Goal: Find specific page/section: Find specific page/section

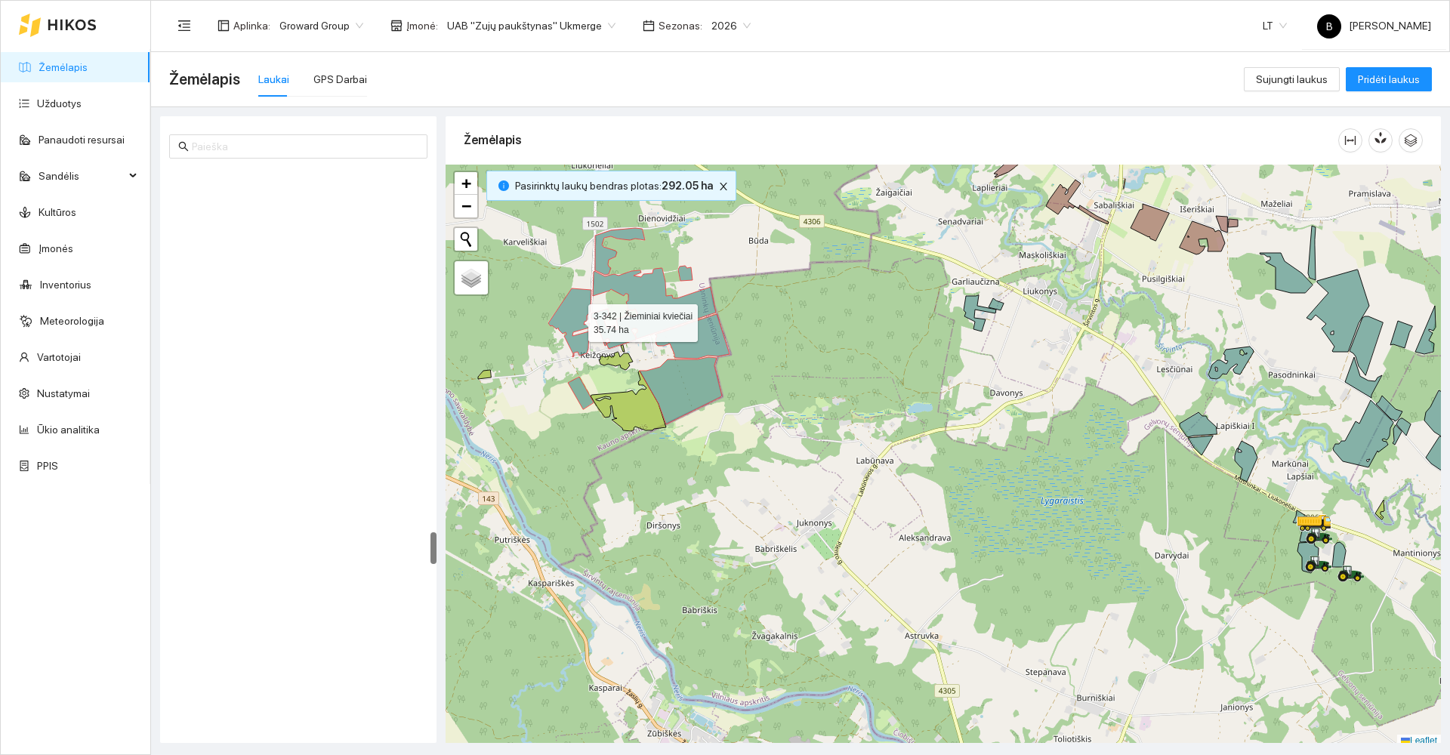
scroll to position [4, 0]
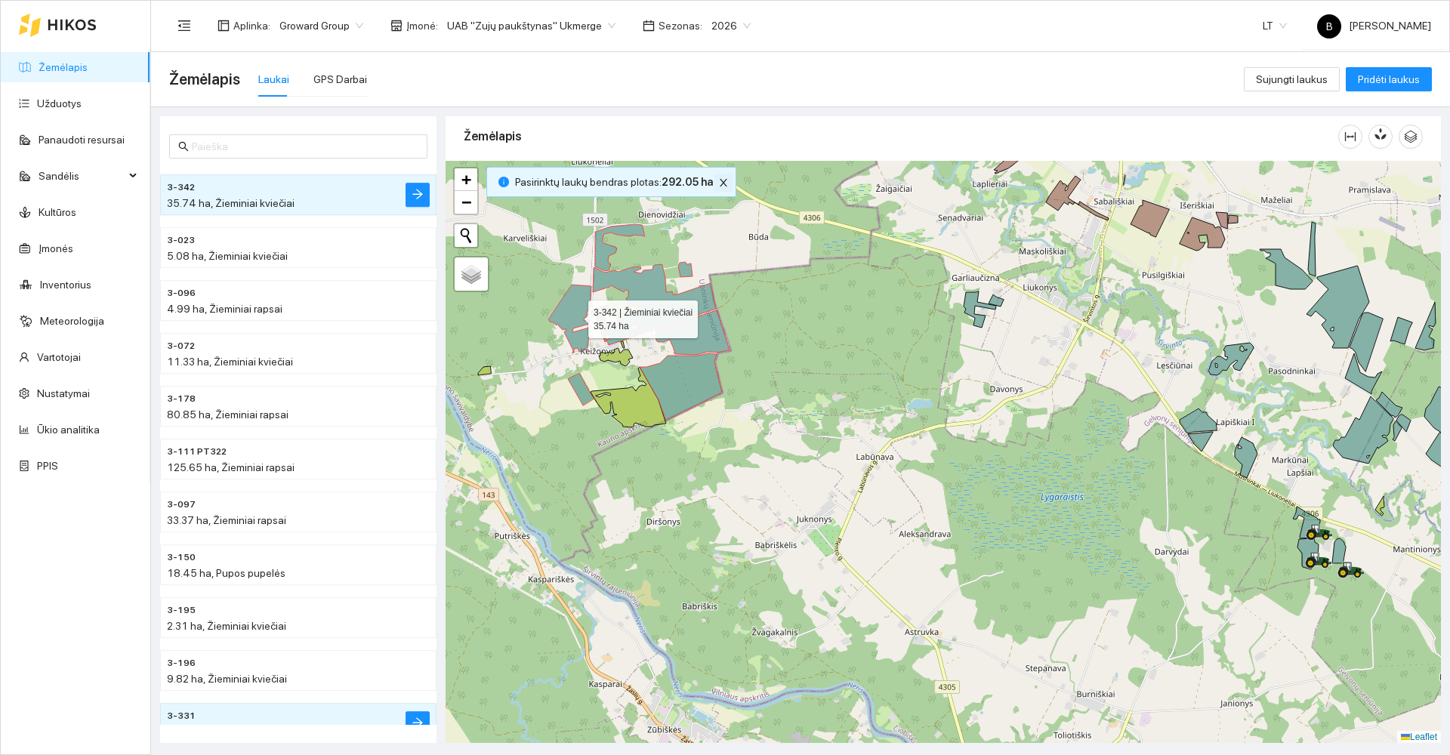
click at [721, 184] on icon "close" at bounding box center [723, 182] width 11 height 11
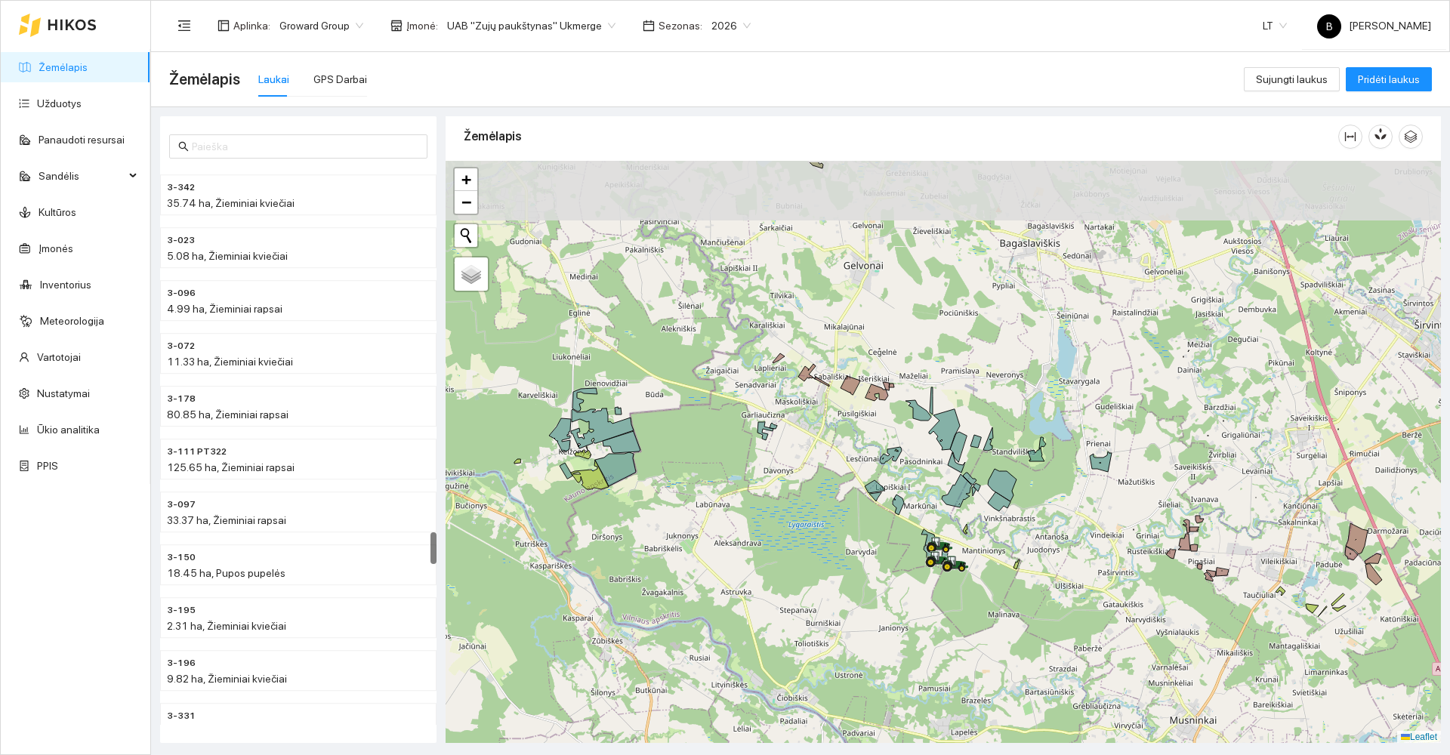
scroll to position [5, 0]
drag, startPoint x: 622, startPoint y: 341, endPoint x: 637, endPoint y: 721, distance: 380.2
click at [638, 721] on div at bounding box center [943, 451] width 995 height 583
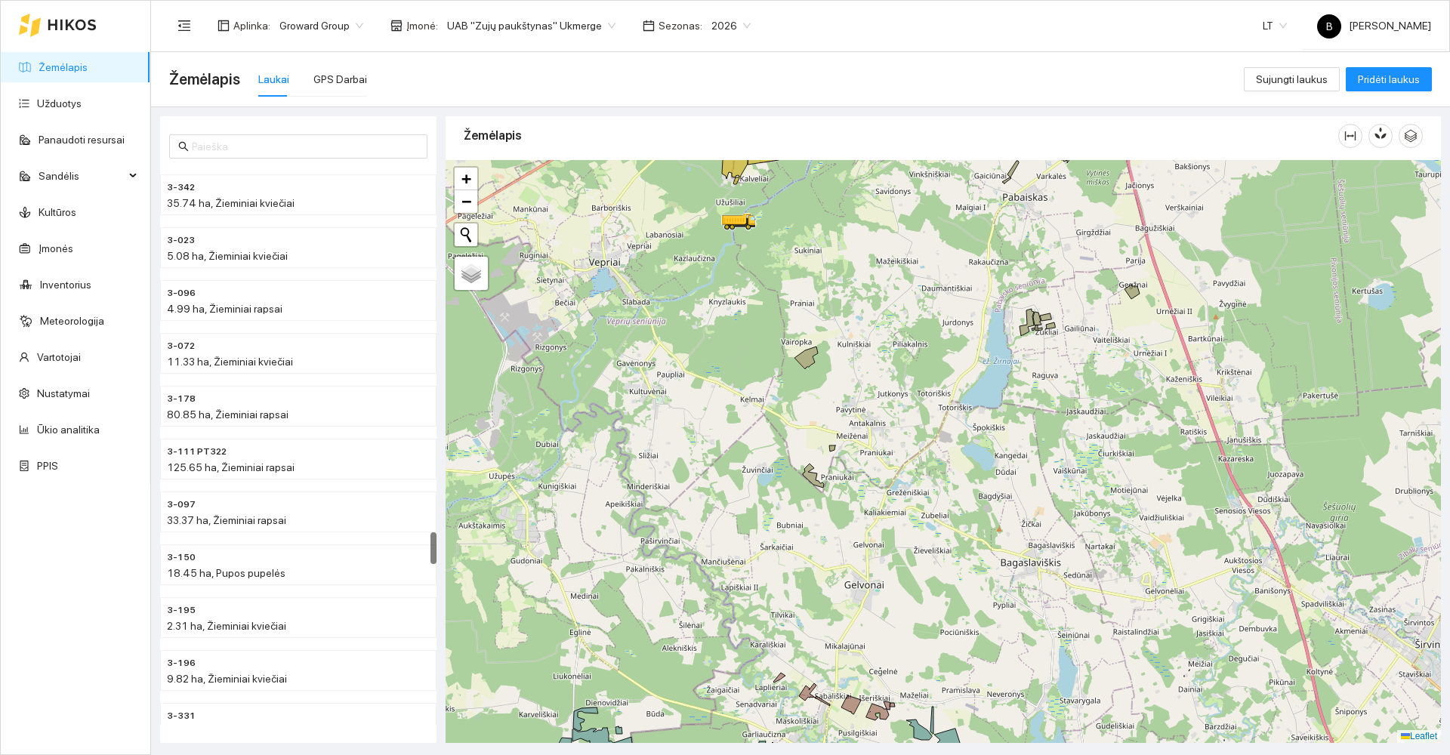
drag, startPoint x: 693, startPoint y: 558, endPoint x: 677, endPoint y: 726, distance: 168.5
click at [675, 730] on div at bounding box center [943, 451] width 995 height 583
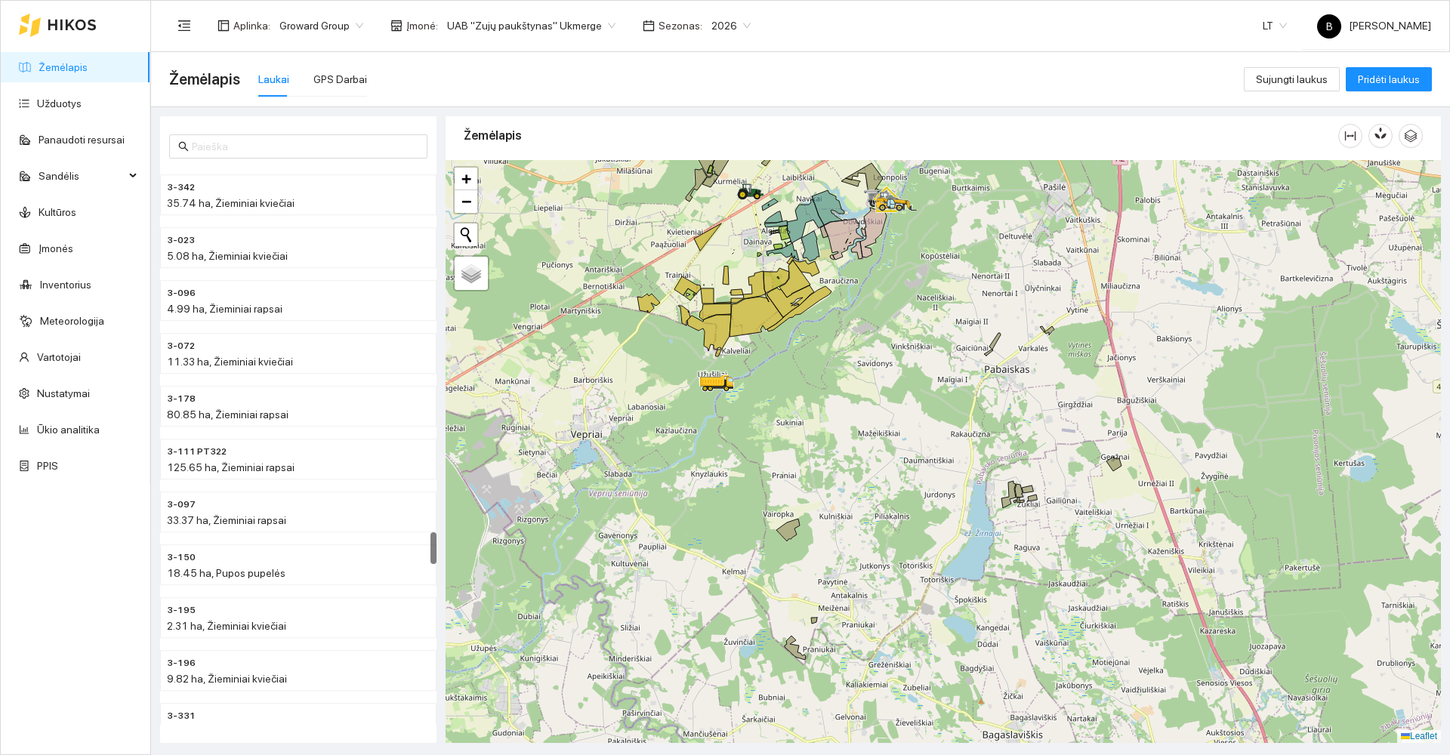
drag, startPoint x: 722, startPoint y: 503, endPoint x: 706, endPoint y: 596, distance: 94.2
click at [706, 596] on div at bounding box center [943, 451] width 995 height 583
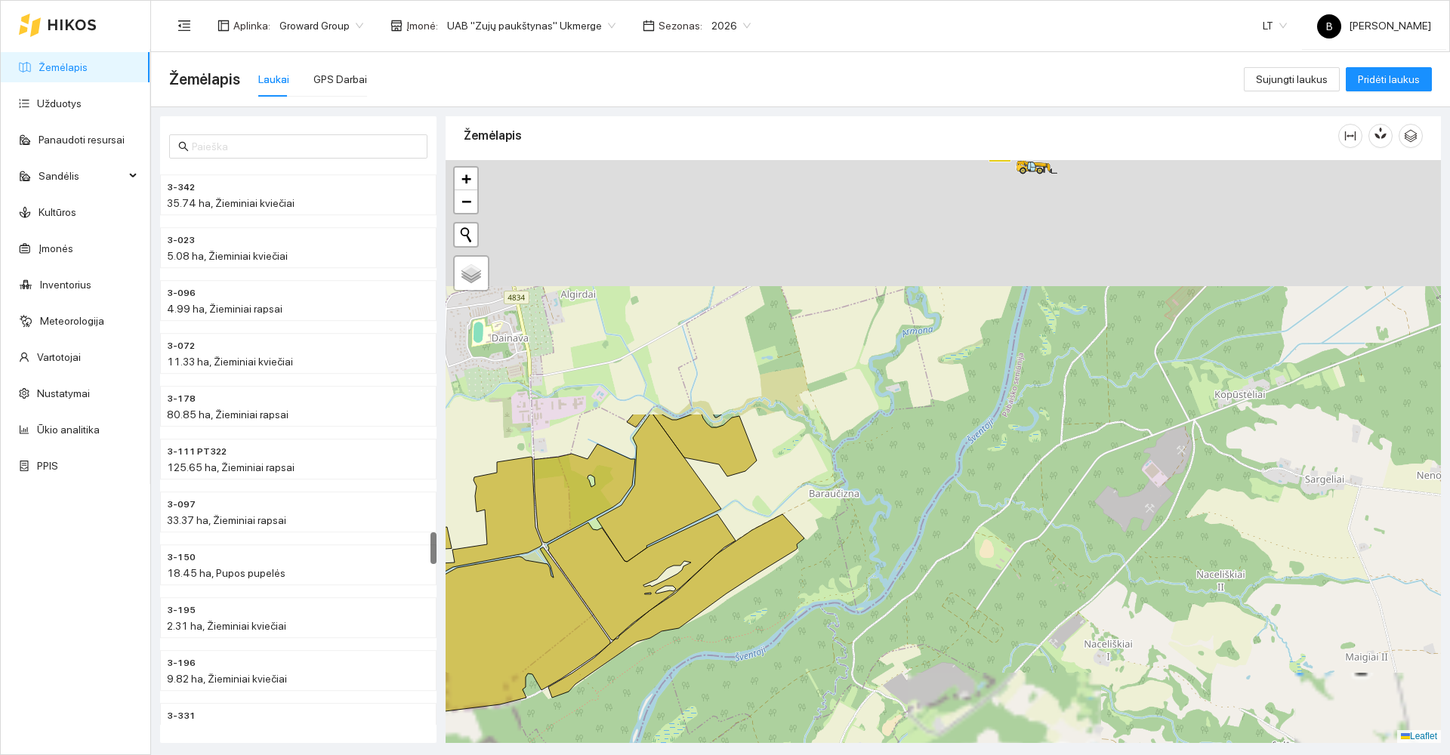
drag, startPoint x: 785, startPoint y: 424, endPoint x: 681, endPoint y: 736, distance: 329.4
click at [681, 736] on div at bounding box center [943, 451] width 995 height 583
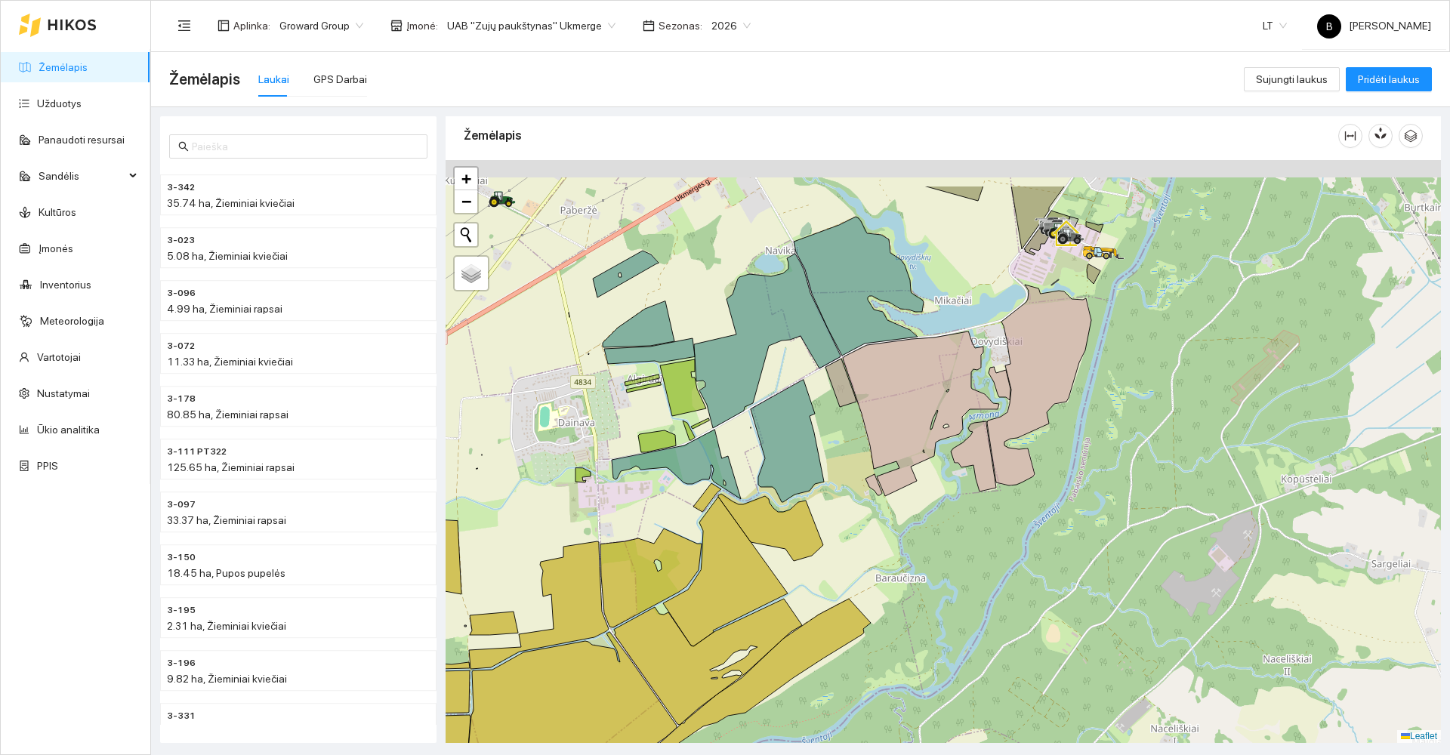
drag, startPoint x: 803, startPoint y: 453, endPoint x: 865, endPoint y: 544, distance: 109.8
click at [871, 549] on div at bounding box center [943, 451] width 995 height 583
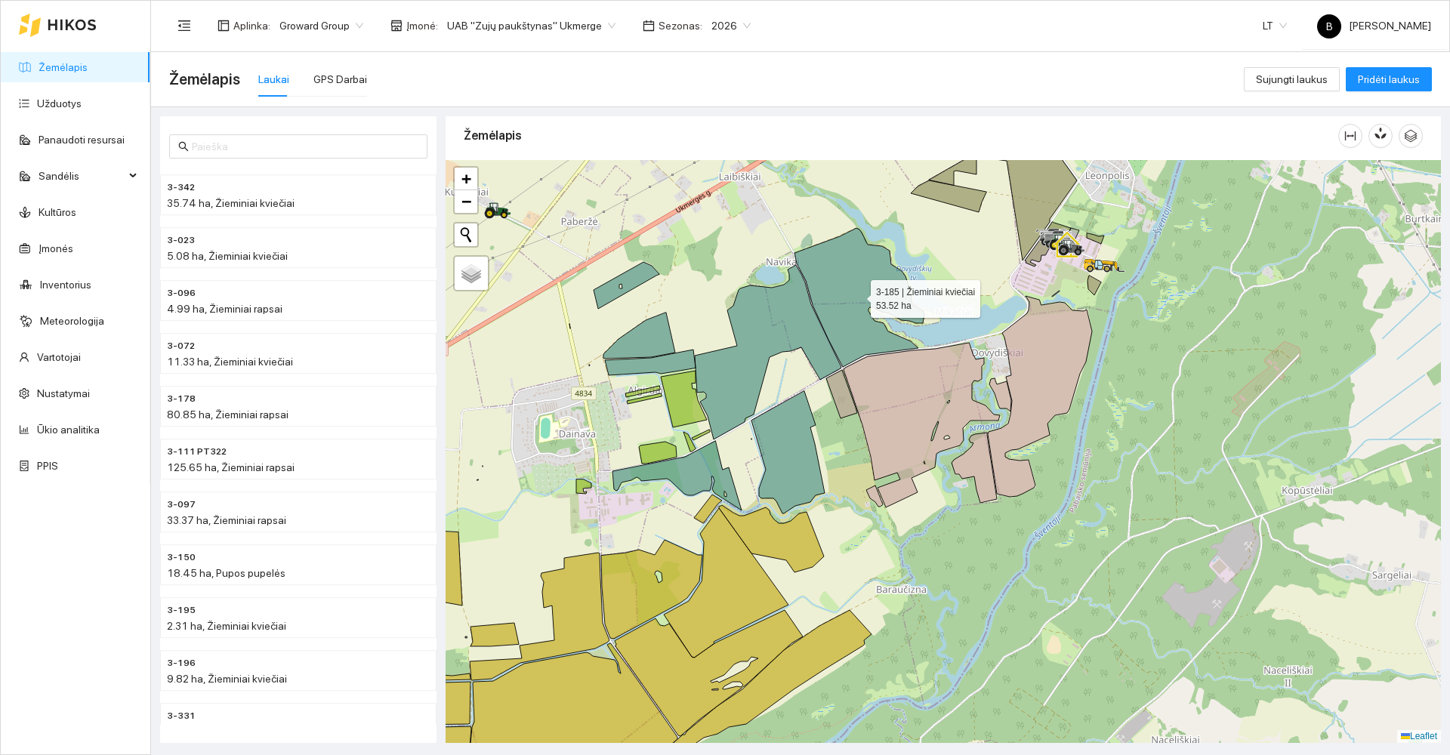
click at [852, 281] on icon at bounding box center [860, 297] width 130 height 139
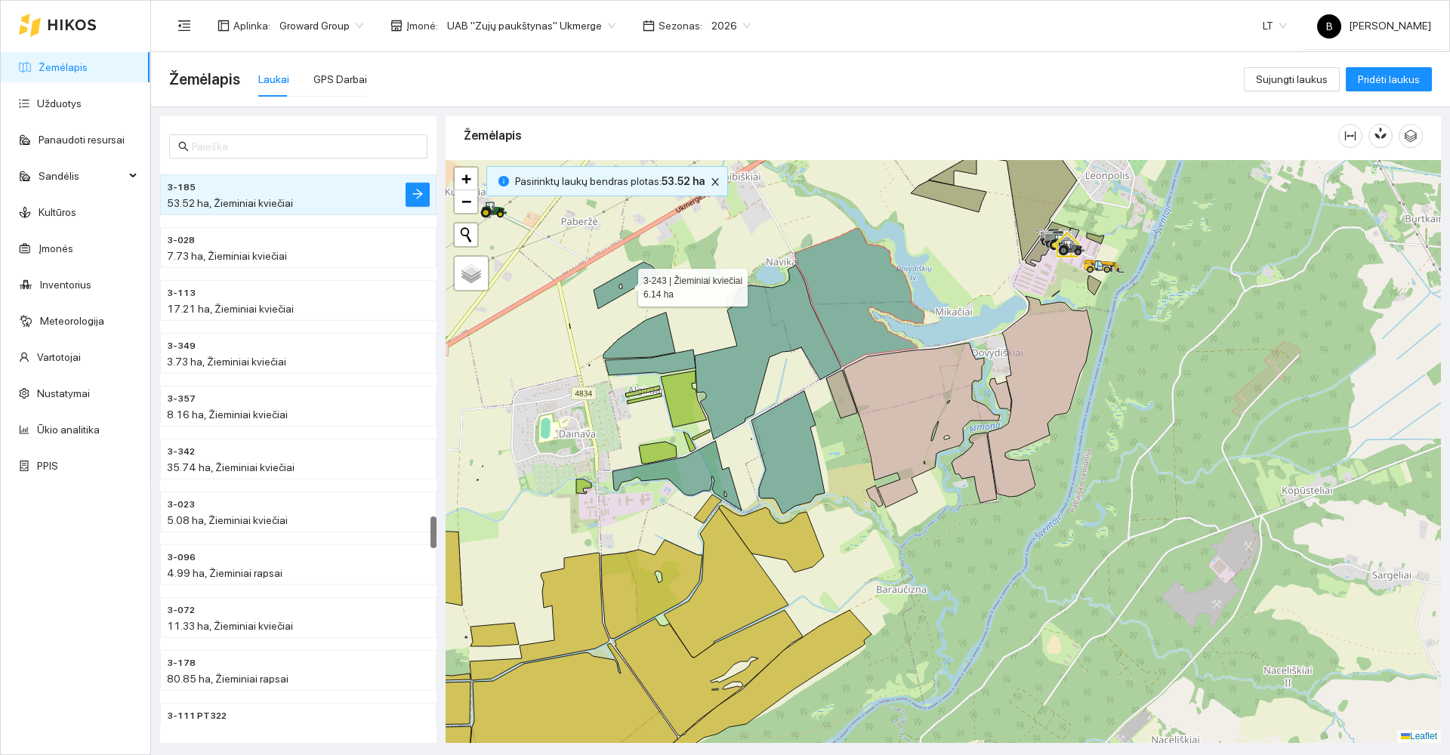
click at [638, 275] on icon at bounding box center [627, 285] width 66 height 47
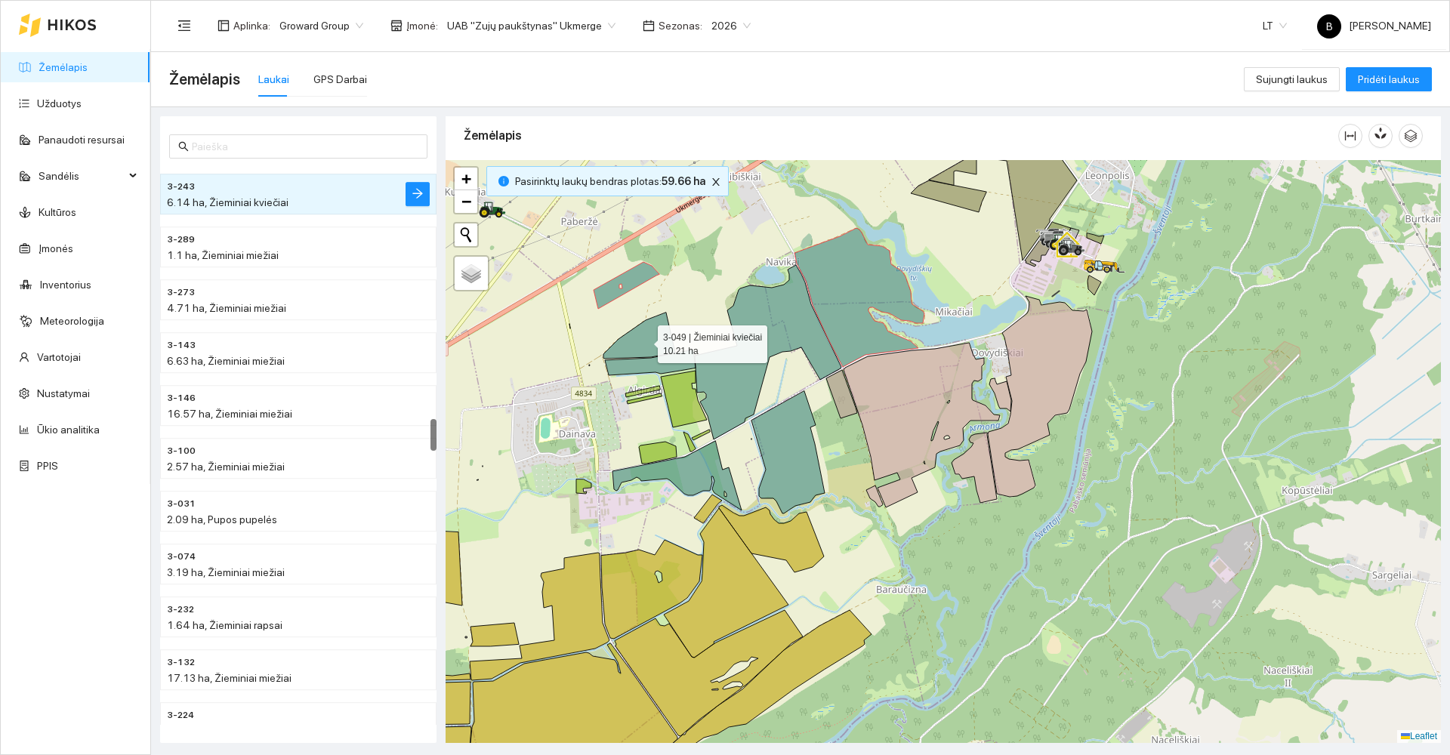
click at [661, 336] on icon at bounding box center [639, 336] width 72 height 46
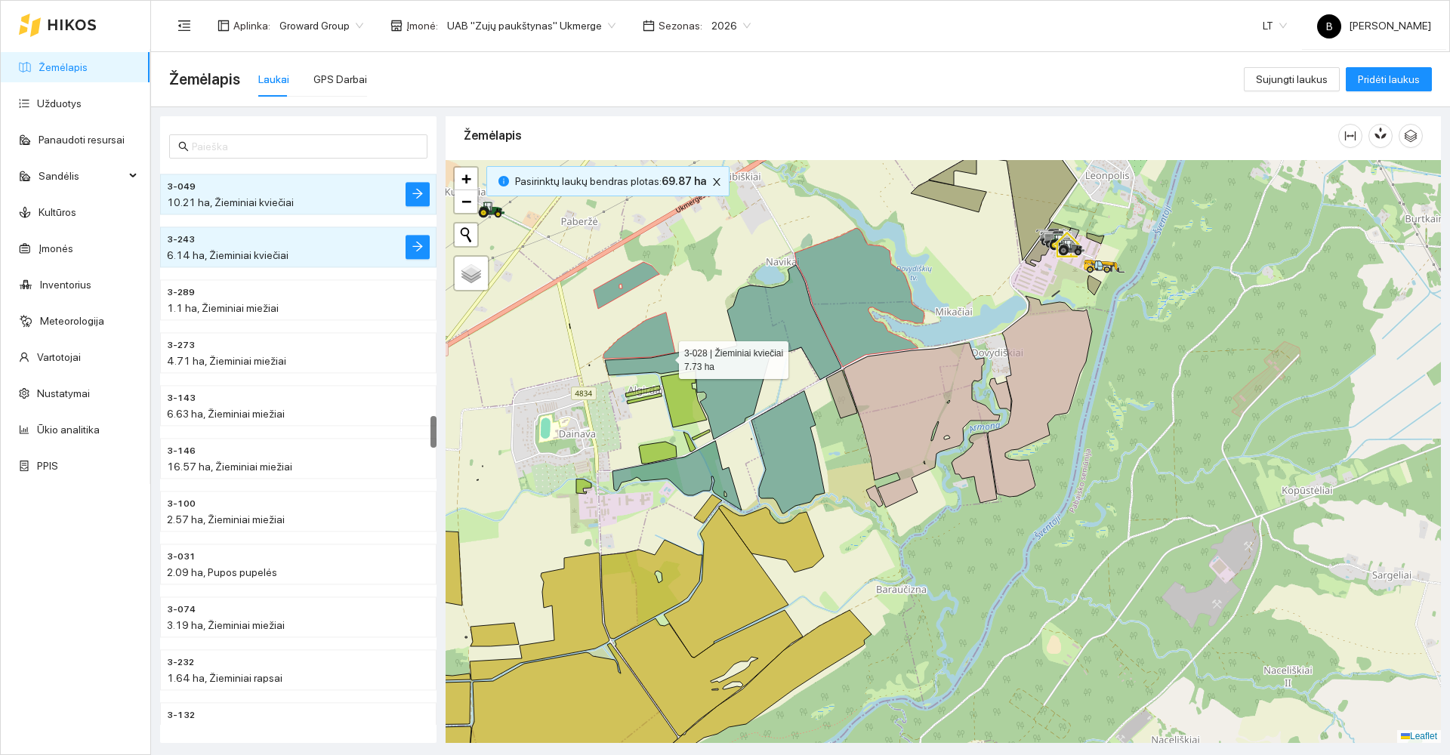
click at [665, 357] on icon at bounding box center [650, 363] width 91 height 26
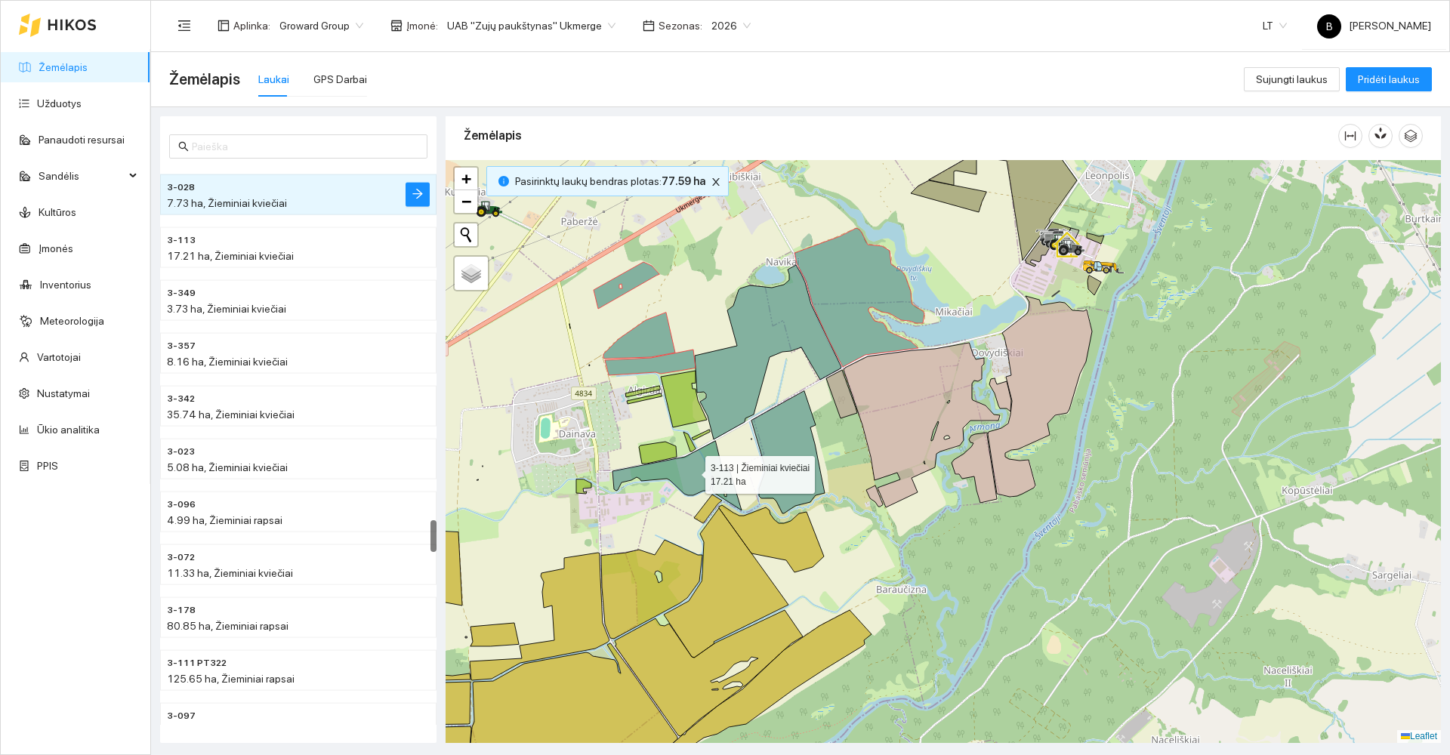
click at [692, 471] on icon at bounding box center [677, 475] width 129 height 69
click at [779, 444] on icon at bounding box center [788, 452] width 73 height 122
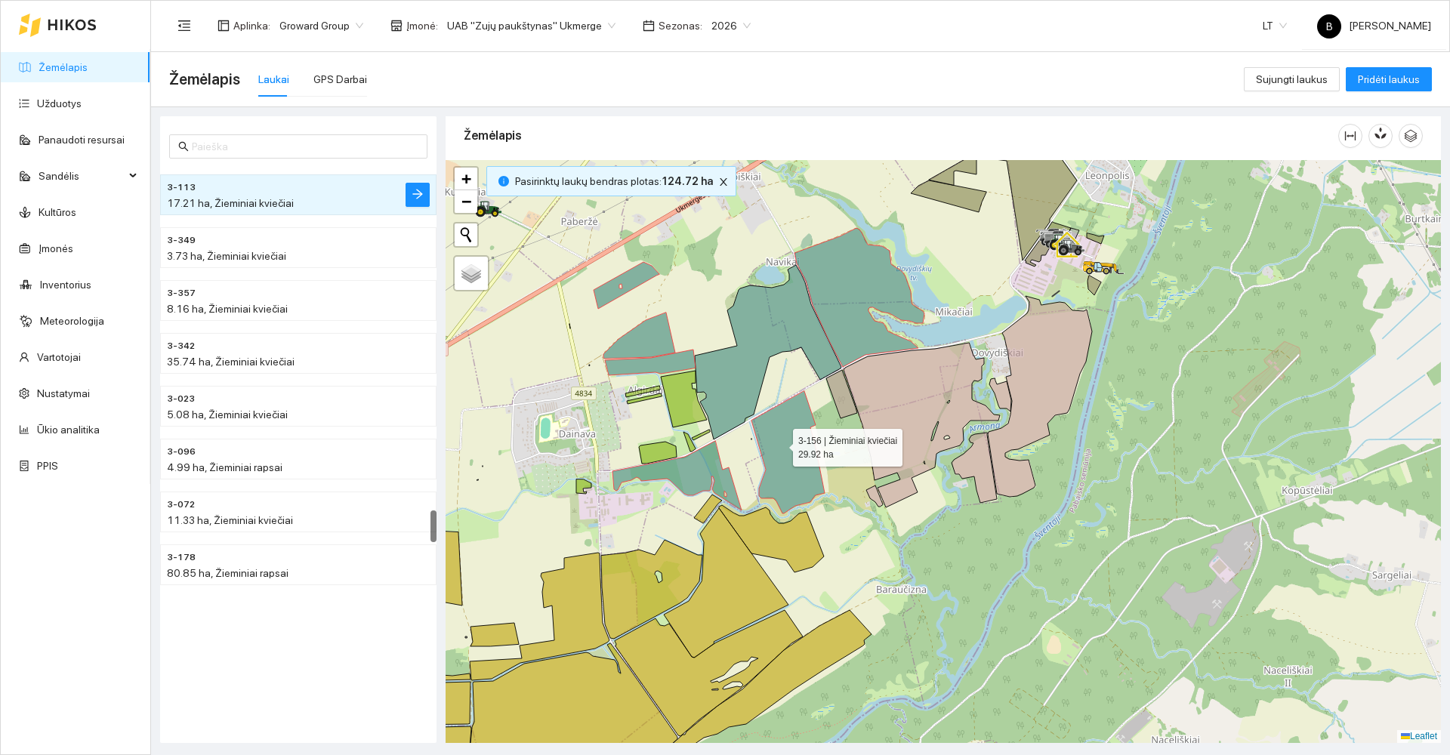
scroll to position [5909, 0]
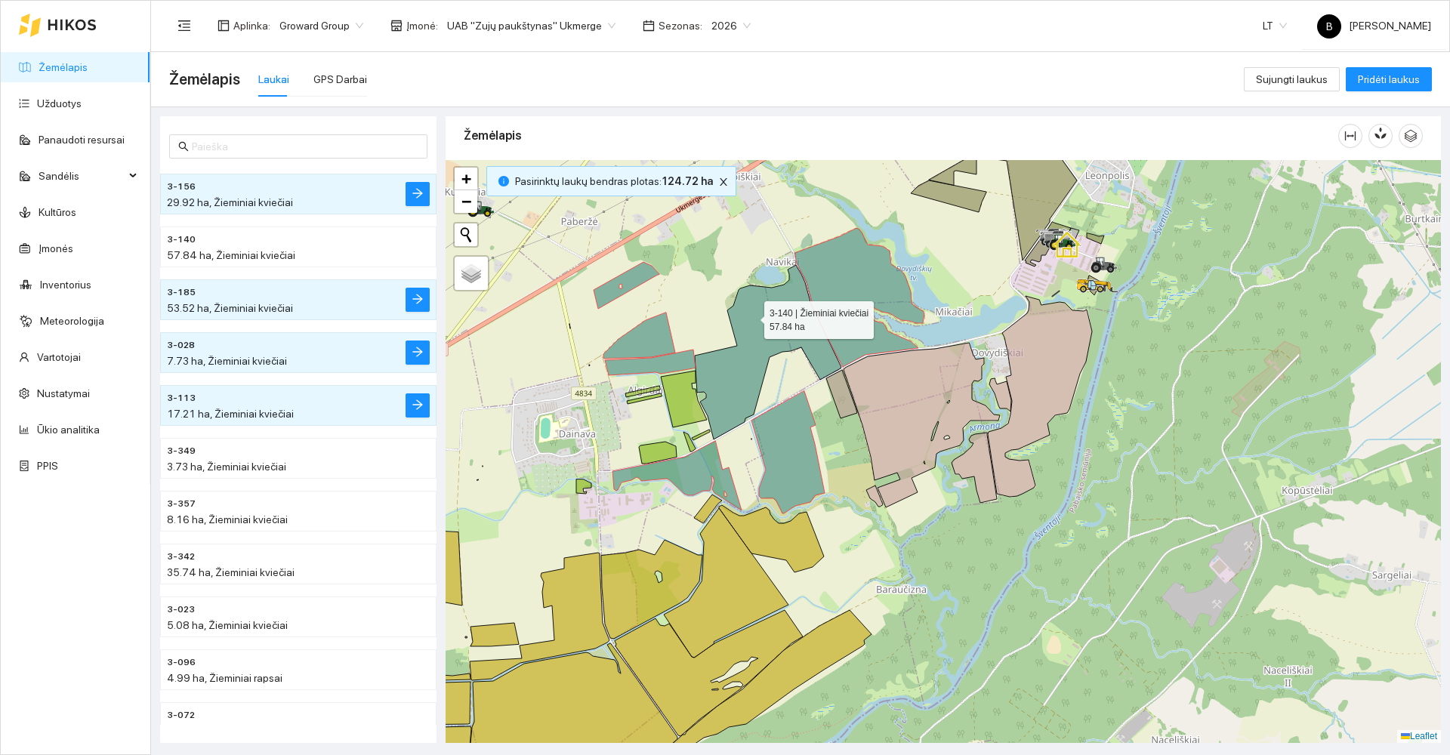
click at [751, 317] on icon at bounding box center [768, 352] width 147 height 174
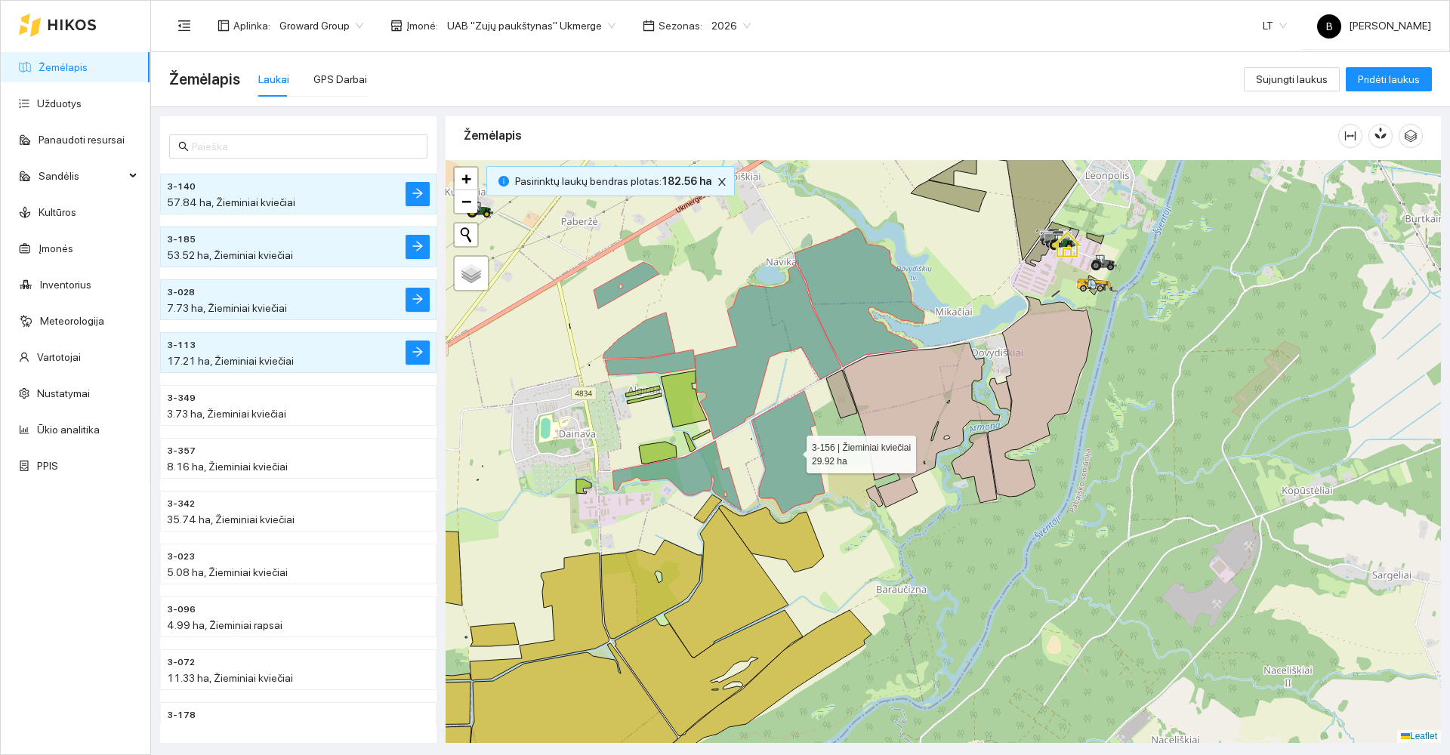
click at [793, 451] on icon at bounding box center [788, 452] width 73 height 122
click at [775, 315] on icon at bounding box center [768, 352] width 147 height 174
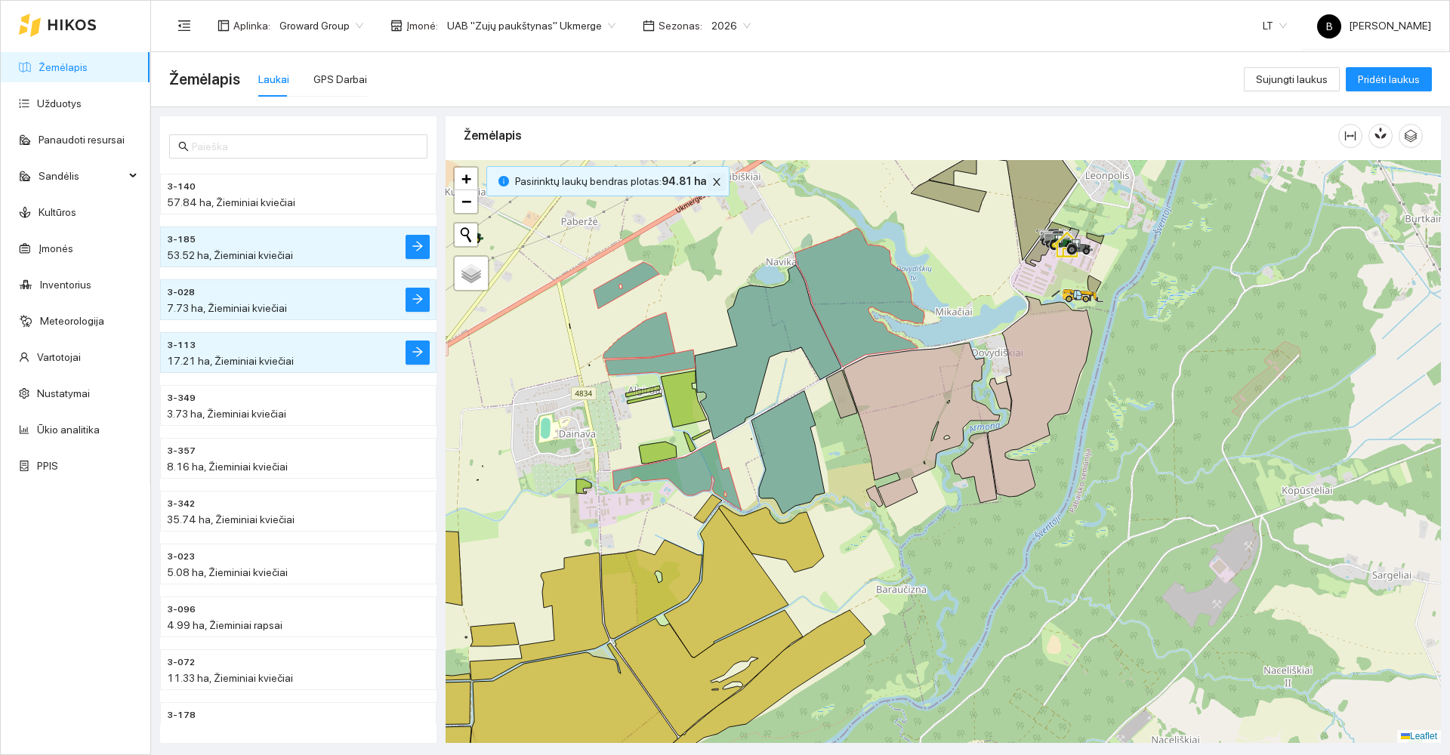
click at [711, 179] on icon "close" at bounding box center [716, 182] width 11 height 11
